Goal: Transaction & Acquisition: Register for event/course

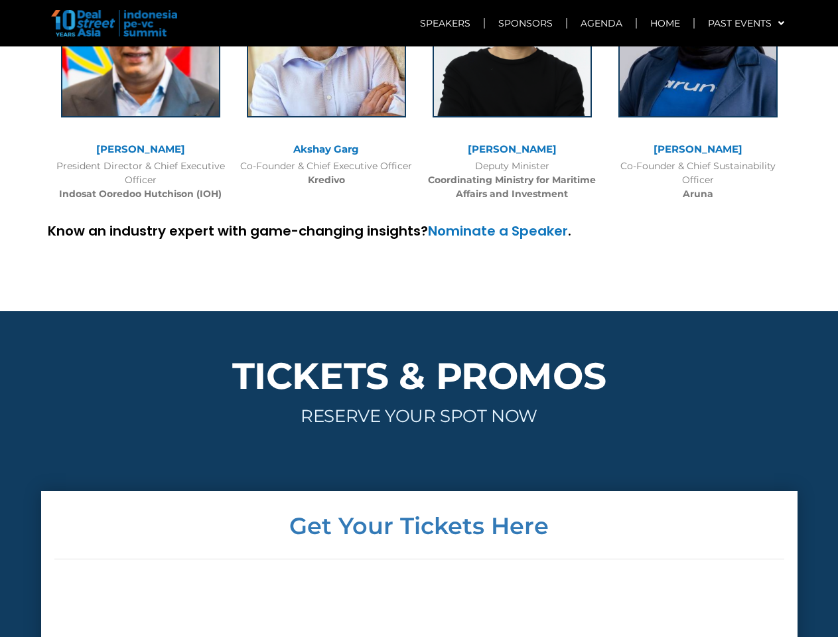
scroll to position [3199, 0]
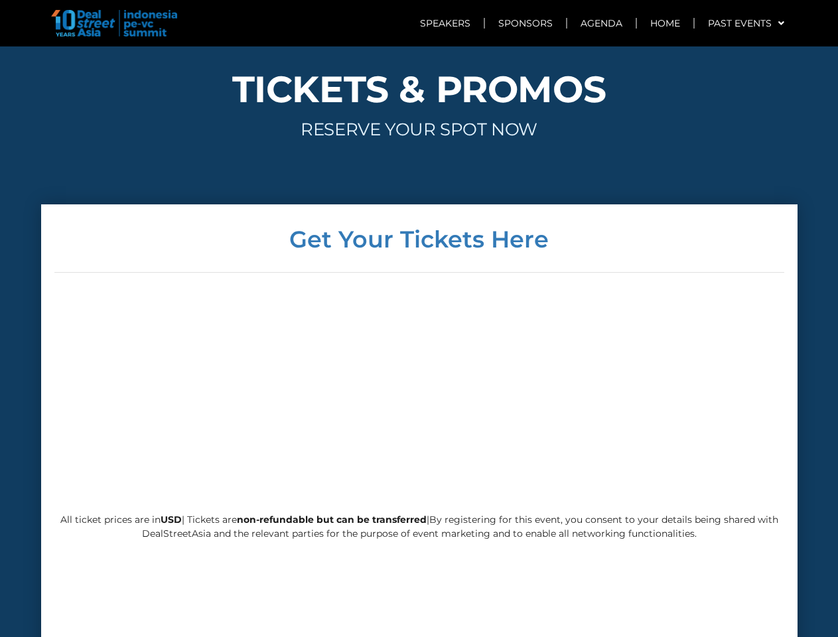
scroll to position [3199, 0]
